Goal: Transaction & Acquisition: Purchase product/service

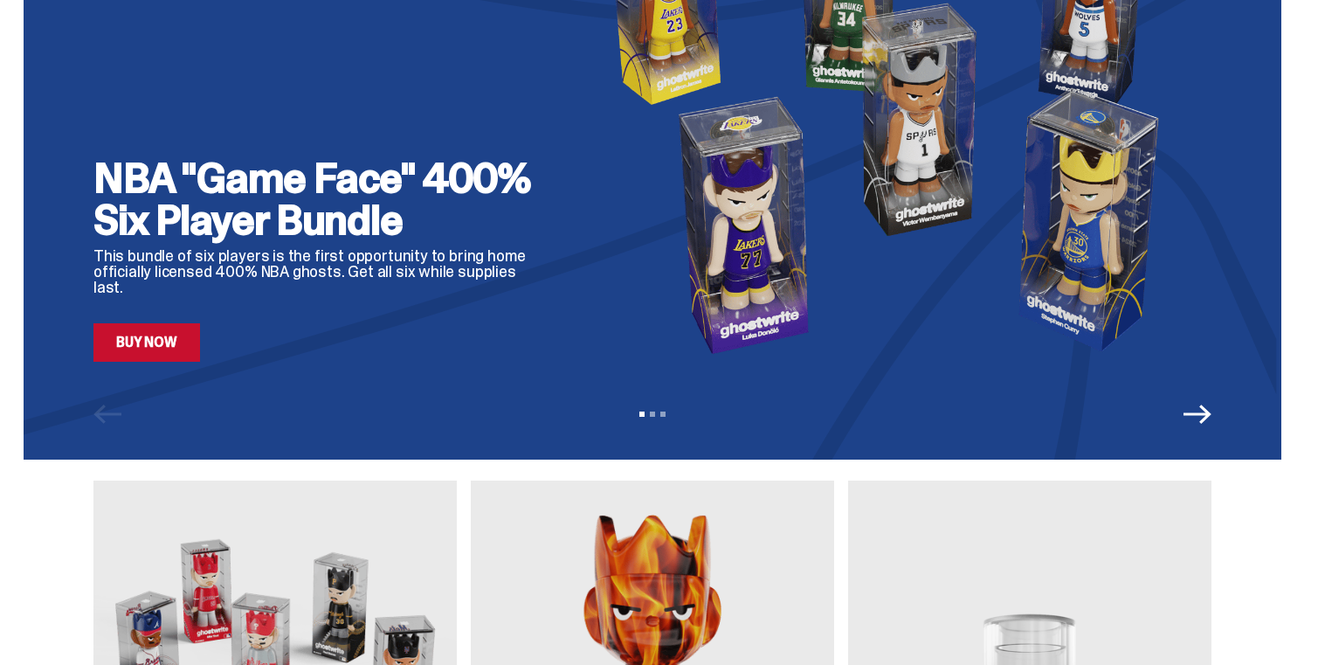
scroll to position [133, 0]
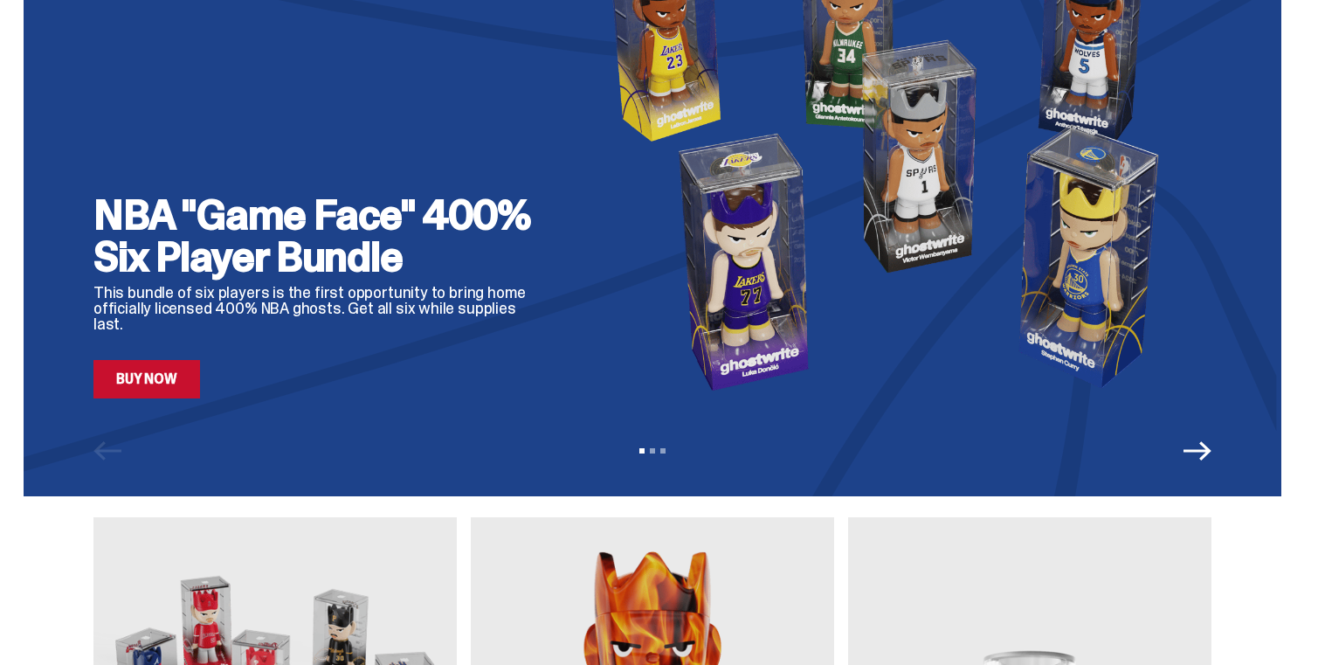
click at [805, 282] on img at bounding box center [894, 159] width 636 height 477
click at [180, 382] on link "Buy Now" at bounding box center [146, 379] width 107 height 38
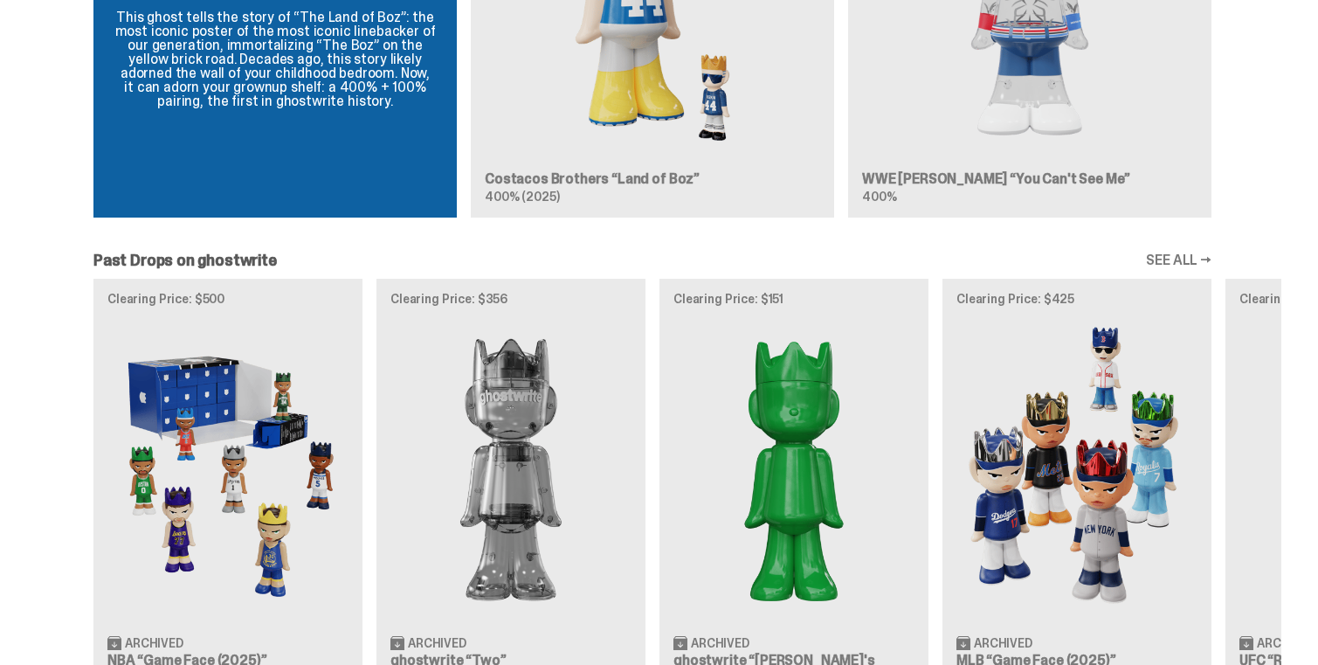
scroll to position [1647, 0]
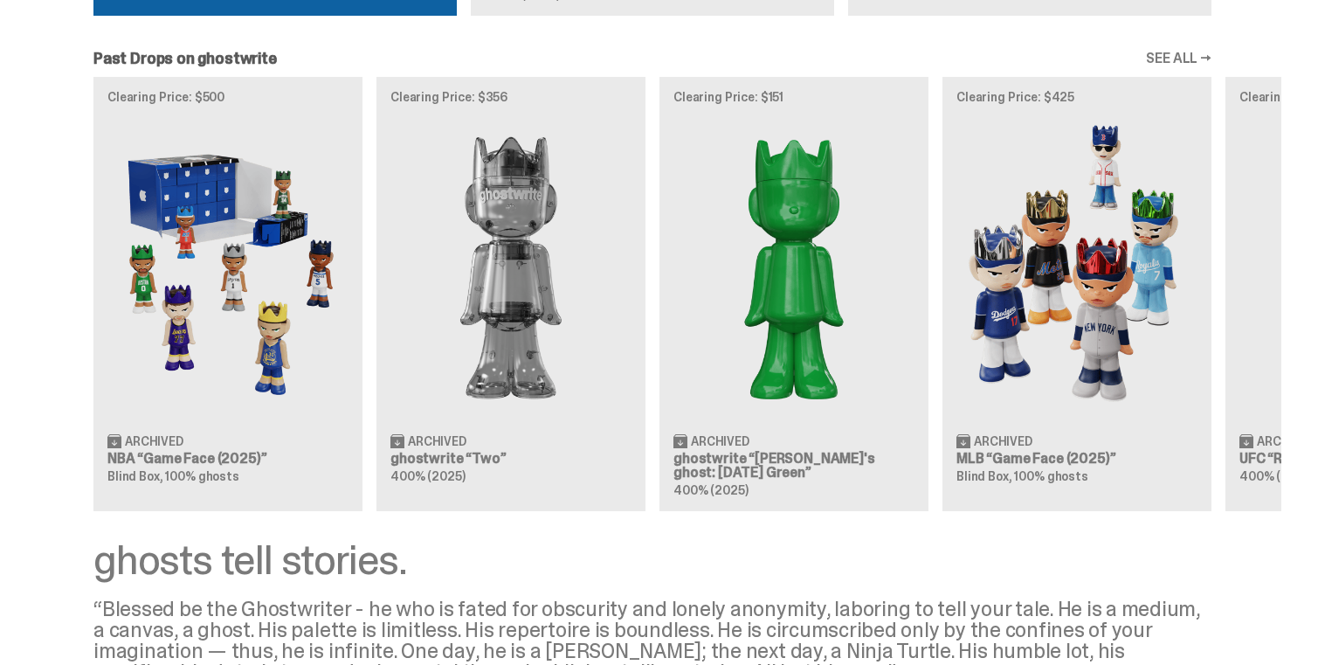
click at [281, 327] on div "Clearing Price: $500 Archived NBA “Game Face (2025)” Blind Box, 100% ghosts Cle…" at bounding box center [653, 293] width 1258 height 433
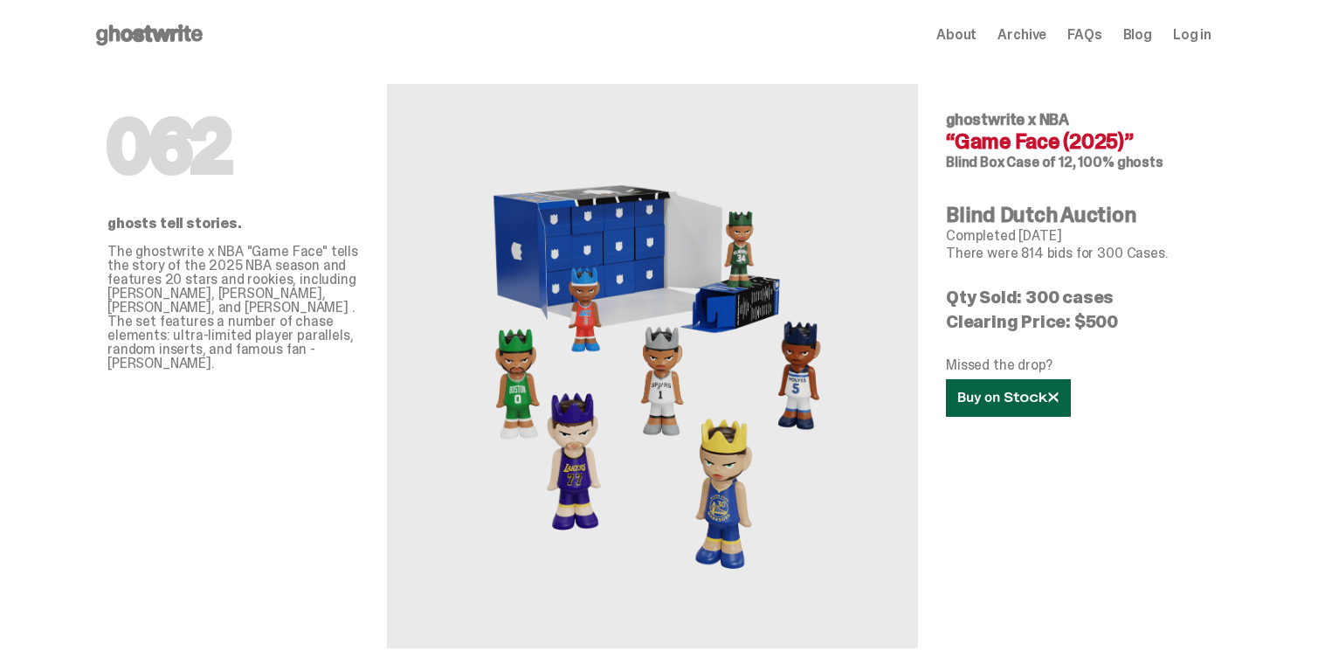
click at [1017, 409] on link at bounding box center [1008, 398] width 125 height 38
